Goal: Information Seeking & Learning: Learn about a topic

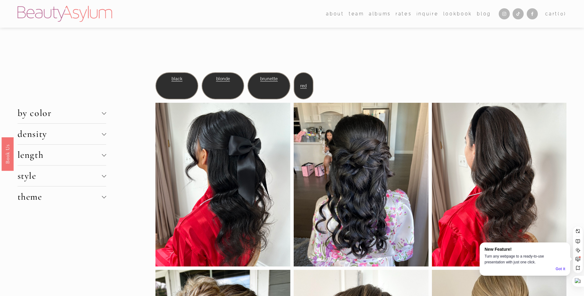
click at [66, 128] on button "density" at bounding box center [62, 134] width 89 height 21
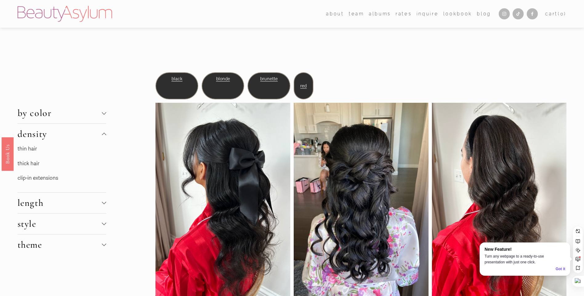
click at [30, 149] on link "thin hair" at bounding box center [27, 149] width 19 height 6
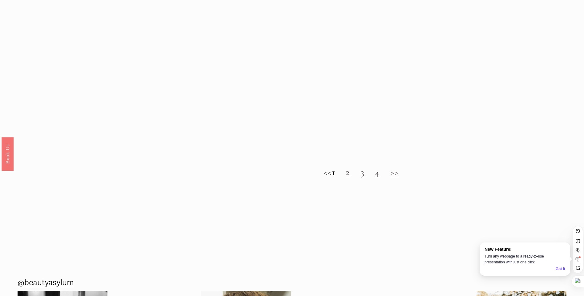
scroll to position [794, 0]
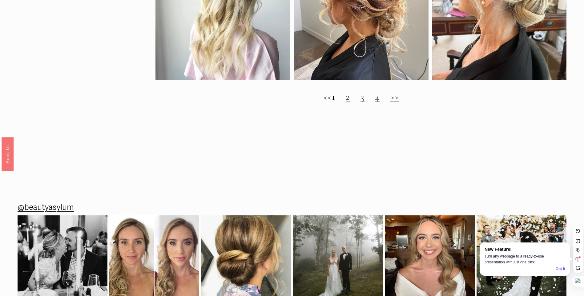
click at [350, 102] on link "2" at bounding box center [348, 96] width 4 height 11
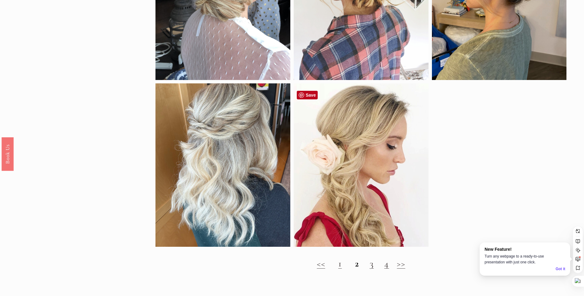
scroll to position [616, 0]
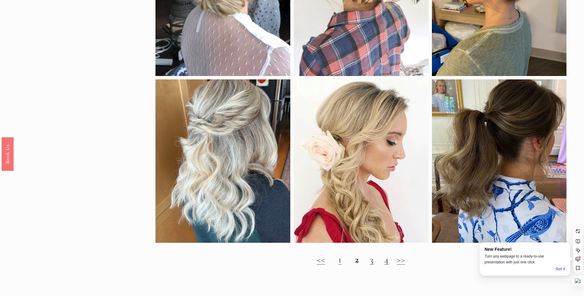
click at [374, 265] on h2 "<< 1 2 3 4 >>" at bounding box center [361, 259] width 411 height 11
click at [372, 265] on link "3" at bounding box center [372, 259] width 4 height 11
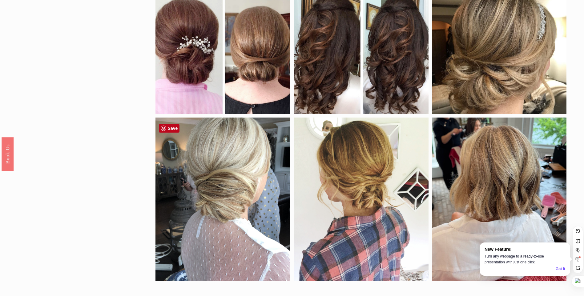
scroll to position [616, 0]
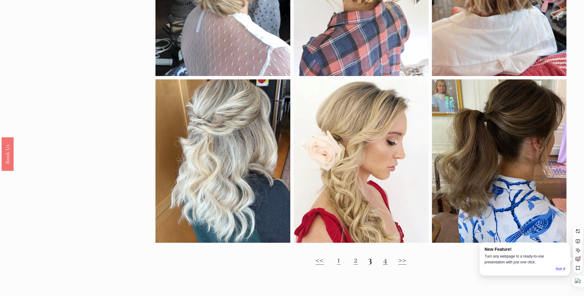
click at [386, 265] on link "4" at bounding box center [385, 259] width 5 height 11
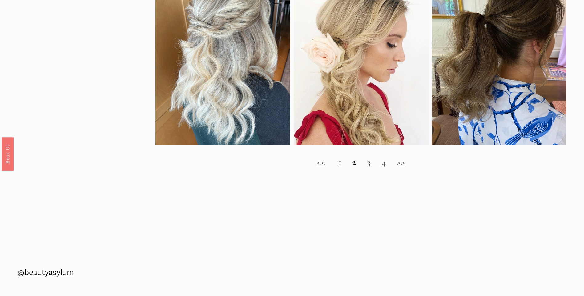
scroll to position [718, 0]
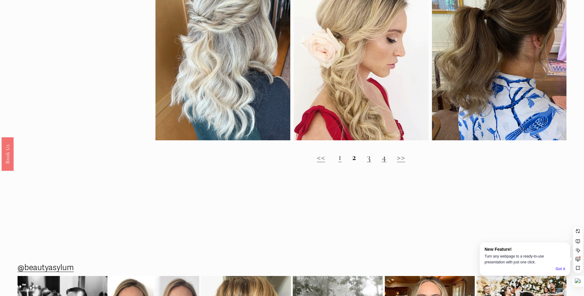
click at [368, 163] on link "3" at bounding box center [369, 157] width 4 height 11
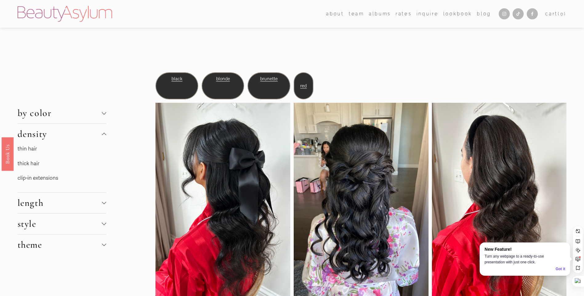
click at [32, 148] on link "thin hair" at bounding box center [27, 149] width 19 height 6
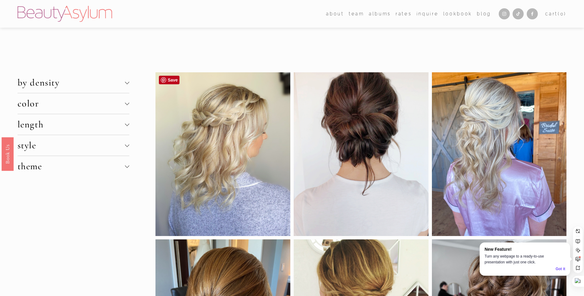
drag, startPoint x: 239, startPoint y: 109, endPoint x: 192, endPoint y: 147, distance: 60.9
click at [192, 147] on div at bounding box center [223, 154] width 135 height 164
click at [78, 99] on span "color" at bounding box center [71, 103] width 107 height 11
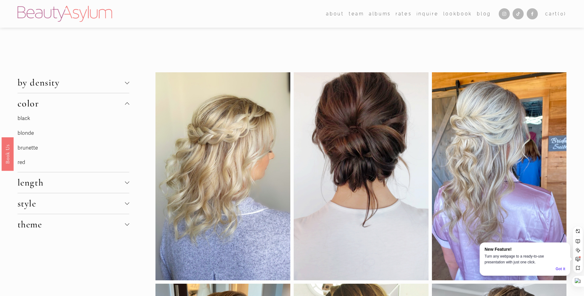
click at [25, 150] on link "brunette" at bounding box center [28, 148] width 20 height 6
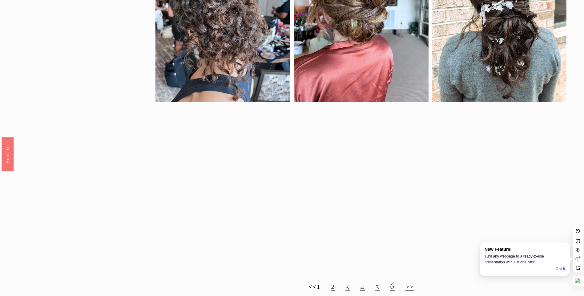
scroll to position [513, 0]
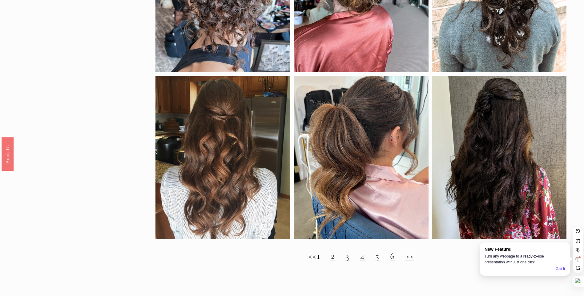
click at [335, 262] on link "2" at bounding box center [333, 255] width 4 height 11
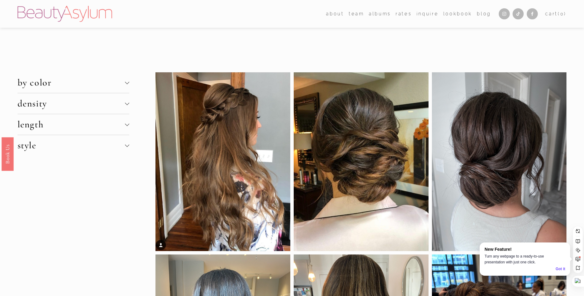
click at [49, 144] on span "style" at bounding box center [71, 145] width 107 height 11
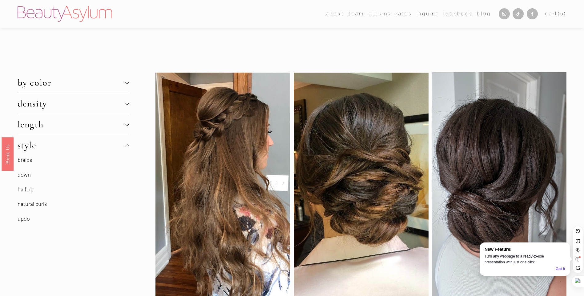
click at [49, 145] on span "style" at bounding box center [71, 145] width 107 height 11
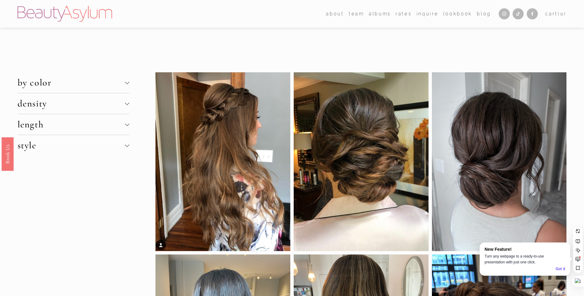
click at [54, 125] on span "length" at bounding box center [71, 124] width 107 height 11
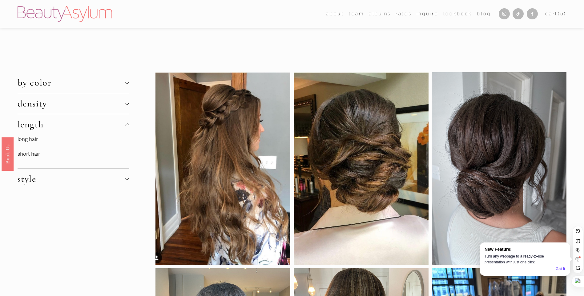
click at [54, 125] on span "length" at bounding box center [71, 124] width 107 height 11
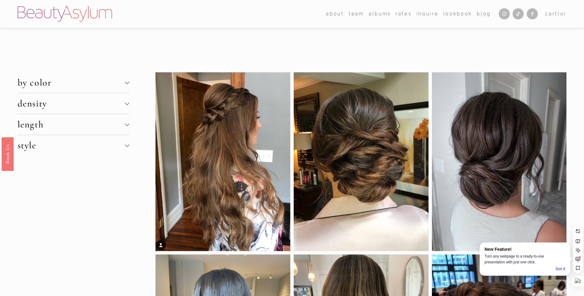
click at [55, 104] on span "density" at bounding box center [71, 103] width 107 height 11
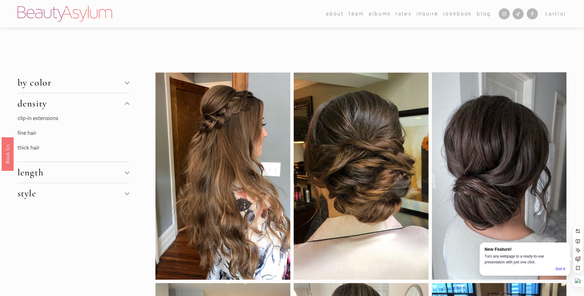
click at [47, 121] on link "clip-in extensions" at bounding box center [38, 118] width 41 height 6
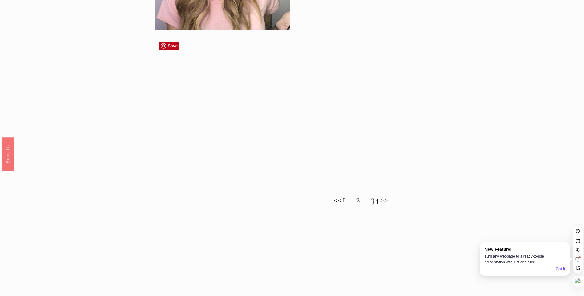
scroll to position [616, 0]
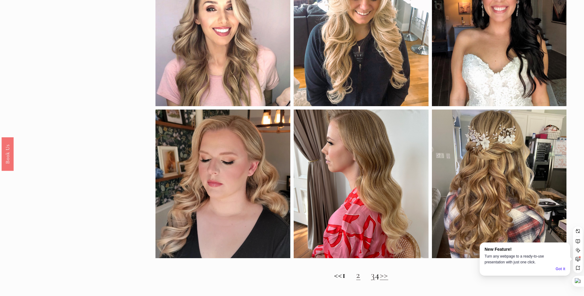
click at [380, 281] on h2 "<< 1 2 3 4 >>" at bounding box center [361, 275] width 411 height 11
click at [383, 281] on h2 "<< 1 2 3 4 >>" at bounding box center [361, 275] width 411 height 11
click at [371, 281] on h2 "<< 1 2 3 4 >>" at bounding box center [361, 275] width 411 height 11
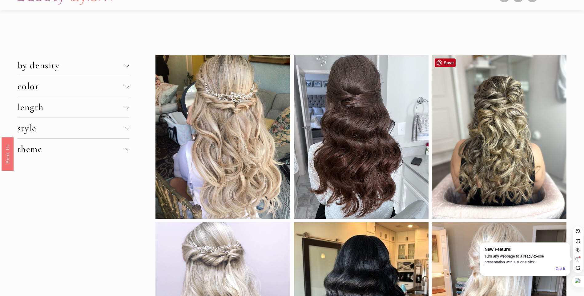
scroll to position [0, 0]
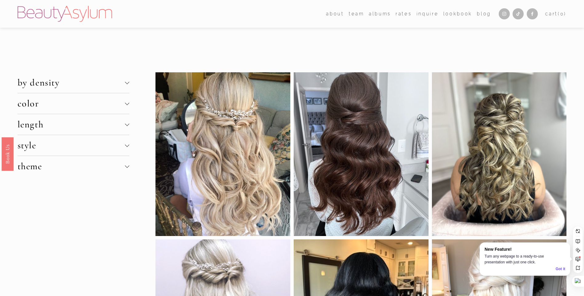
click at [28, 122] on span "length" at bounding box center [71, 124] width 107 height 11
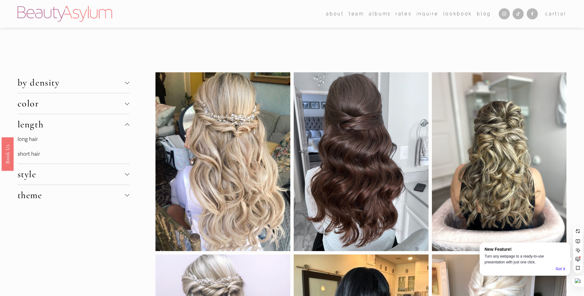
click at [33, 166] on button "style" at bounding box center [74, 174] width 112 height 21
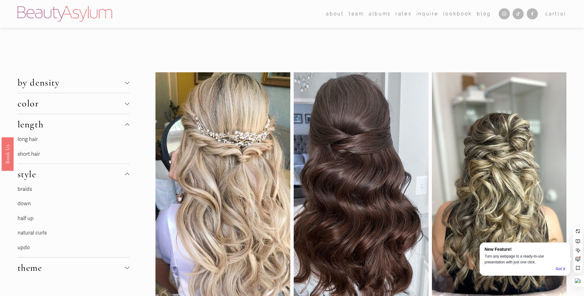
click at [38, 169] on span "style" at bounding box center [71, 174] width 107 height 11
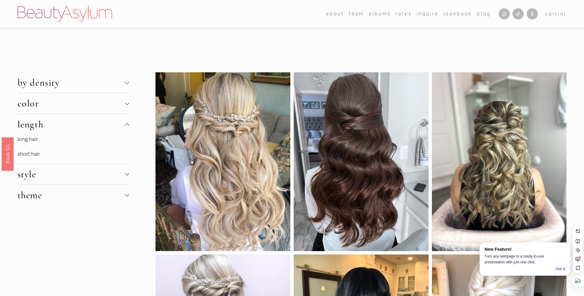
click at [38, 170] on span "style" at bounding box center [71, 174] width 107 height 11
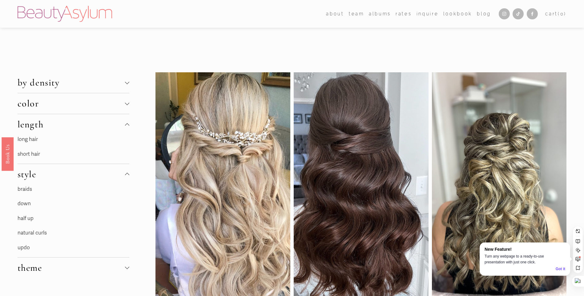
click at [27, 218] on link "half up" at bounding box center [26, 218] width 16 height 6
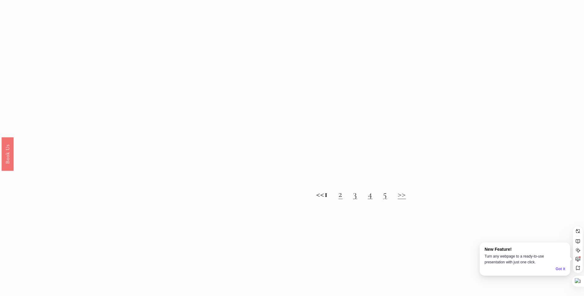
scroll to position [718, 0]
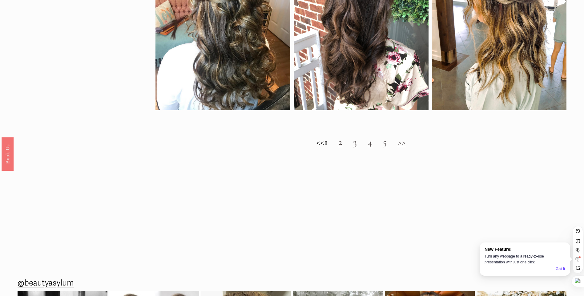
click at [343, 148] on link "2" at bounding box center [340, 141] width 4 height 11
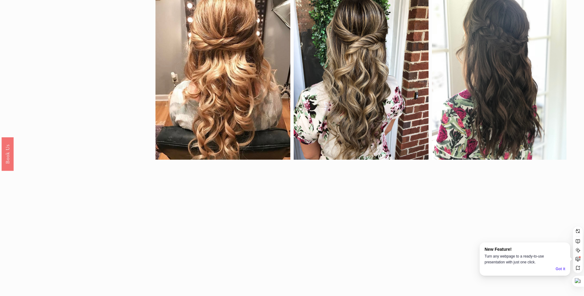
scroll to position [718, 0]
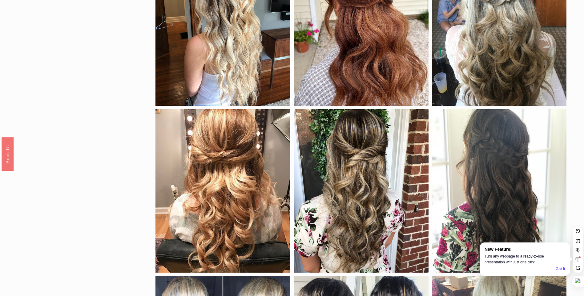
scroll to position [296, 0]
